Goal: Task Accomplishment & Management: Use online tool/utility

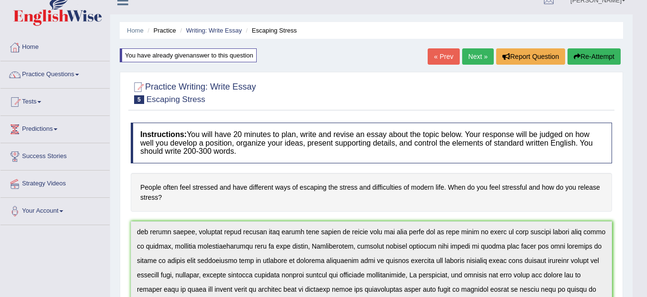
scroll to position [0, 0]
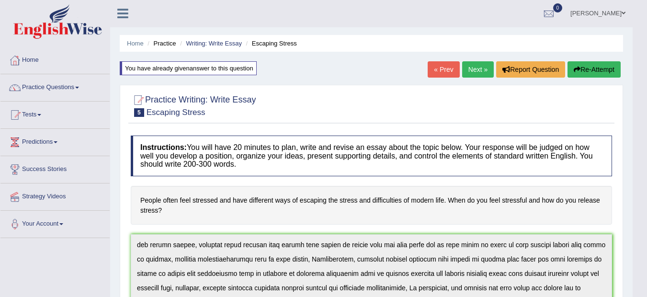
click at [476, 66] on link "Next »" at bounding box center [478, 69] width 32 height 16
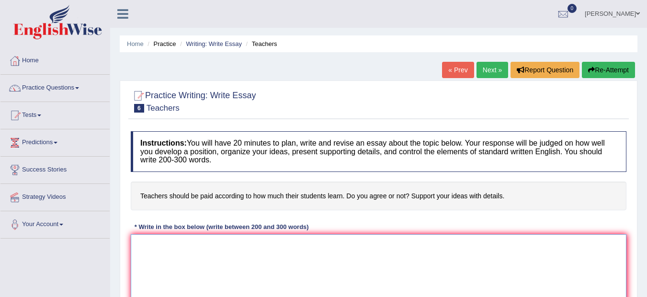
click at [159, 245] on textarea at bounding box center [379, 280] width 496 height 93
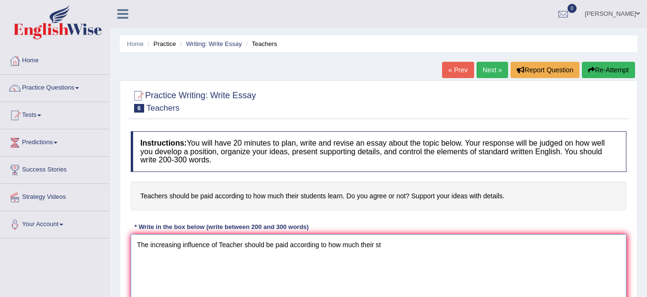
click at [243, 247] on textarea "The increasing influence of Teacher should be paid according to how much their …" at bounding box center [379, 280] width 496 height 93
click at [386, 247] on textarea "The increasing influence of Teachers should be paid according to how much their…" at bounding box center [379, 280] width 496 height 93
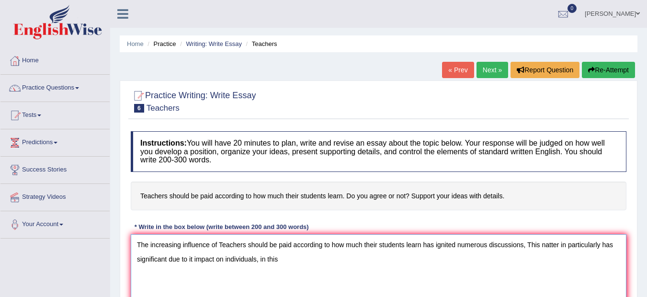
click at [263, 259] on textarea "The increasing influence of Teachers should be paid according to how much their…" at bounding box center [379, 280] width 496 height 93
click at [279, 259] on textarea "The increasing influence of Teachers should be paid according to how much their…" at bounding box center [379, 280] width 496 height 93
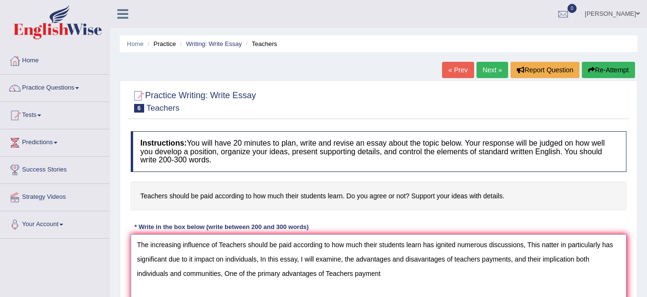
click at [355, 276] on textarea "The increasing influence of Teachers should be paid according to how much their…" at bounding box center [379, 280] width 496 height 93
click at [413, 273] on textarea "The increasing influence of Teachers should be paid according to how much their…" at bounding box center [379, 280] width 496 height 93
click at [211, 291] on textarea "The increasing influence of Teachers should be paid according to how much their…" at bounding box center [379, 280] width 496 height 93
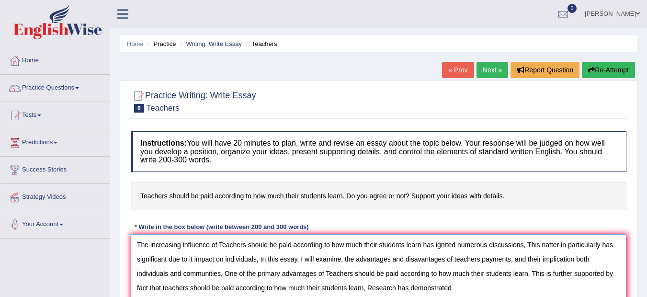
click at [209, 291] on textarea "The increasing influence of Teachers should be paid according to how much their…" at bounding box center [379, 280] width 496 height 93
click at [465, 293] on textarea "The increasing influence of Teachers should be paid according to how much their…" at bounding box center [379, 280] width 496 height 93
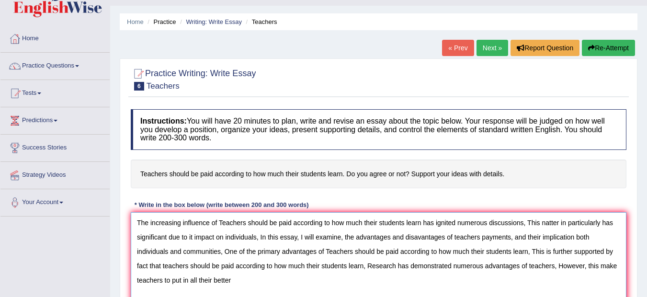
scroll to position [28, 0]
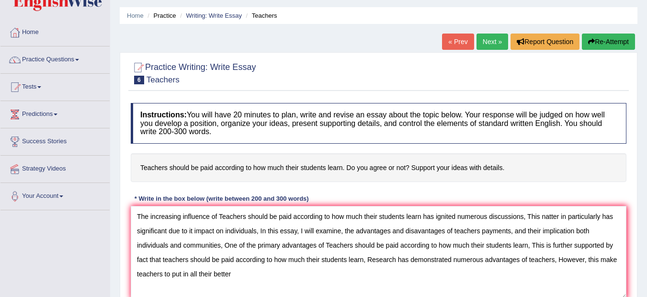
click at [647, 288] on div "Home Practice Writing: Write Essay Teachers « Prev Next » Report Question Re-At…" at bounding box center [378, 211] width 537 height 479
click at [646, 288] on div "Home Practice Writing: Write Essay Teachers « Prev Next » Report Question Re-At…" at bounding box center [378, 211] width 537 height 479
drag, startPoint x: 331, startPoint y: 295, endPoint x: 252, endPoint y: 280, distance: 80.4
click at [252, 280] on textarea "The increasing influence of Teachers should be paid according to how much their…" at bounding box center [379, 252] width 496 height 93
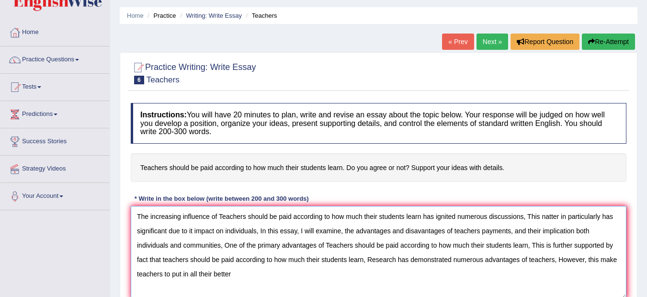
click at [252, 279] on textarea "The increasing influence of Teachers should be paid according to how much their…" at bounding box center [379, 252] width 496 height 93
click at [245, 276] on textarea "The increasing influence of Teachers should be paid according to how much their…" at bounding box center [379, 252] width 496 height 93
click at [254, 278] on textarea "The increasing influence of Teachers should be paid according to how much their…" at bounding box center [379, 252] width 496 height 93
click at [265, 276] on textarea "The increasing influence of Teachers should be paid according to how much their…" at bounding box center [379, 252] width 496 height 93
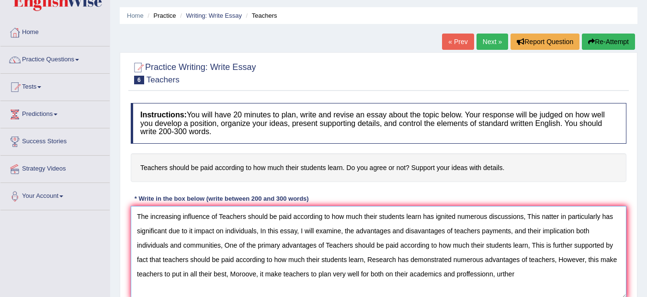
drag, startPoint x: 515, startPoint y: 286, endPoint x: 506, endPoint y: 280, distance: 11.2
click at [506, 280] on textarea "The increasing influence of Teachers should be paid according to how much their…" at bounding box center [379, 252] width 496 height 93
click at [501, 280] on textarea "The increasing influence of Teachers should be paid according to how much their…" at bounding box center [379, 252] width 496 height 93
click at [496, 274] on textarea "The increasing influence of Teachers should be paid according to how much their…" at bounding box center [379, 252] width 496 height 93
click at [522, 271] on textarea "The increasing influence of Teachers should be paid according to how much their…" at bounding box center [379, 252] width 496 height 93
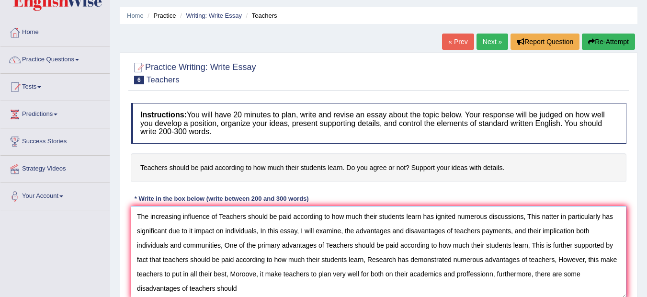
click at [202, 292] on textarea "The increasing influence of Teachers should be paid according to how much their…" at bounding box center [379, 252] width 496 height 93
click at [237, 289] on textarea "The increasing influence of Teachers should be paid according to how much their…" at bounding box center [379, 252] width 496 height 93
click at [264, 291] on textarea "The increasing influence of Teachers should be paid according to how much their…" at bounding box center [379, 252] width 496 height 93
click at [263, 291] on textarea "The increasing influence of Teachers should be paid according to how much their…" at bounding box center [379, 252] width 496 height 93
click at [256, 289] on textarea "The increasing influence of Teachers should be paid according to how much their…" at bounding box center [379, 252] width 496 height 93
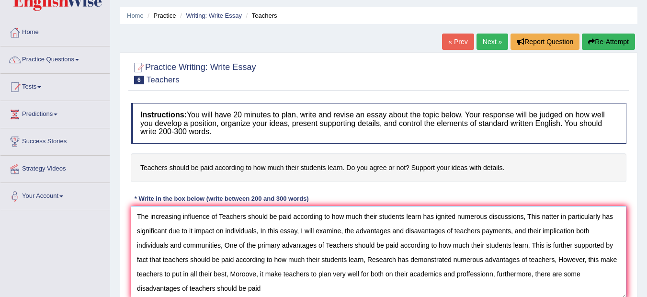
click at [267, 290] on textarea "The increasing influence of Teachers should be paid according to how much their…" at bounding box center [379, 252] width 496 height 93
type textarea "The increasing influence of Teachers should be paid according to how much their…"
